Goal: Task Accomplishment & Management: Manage account settings

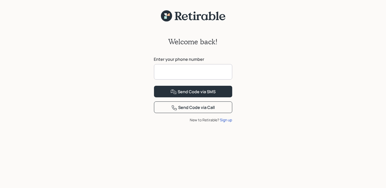
click at [158, 71] on input at bounding box center [193, 71] width 78 height 15
type input "**********"
